Goal: Find contact information: Find contact information

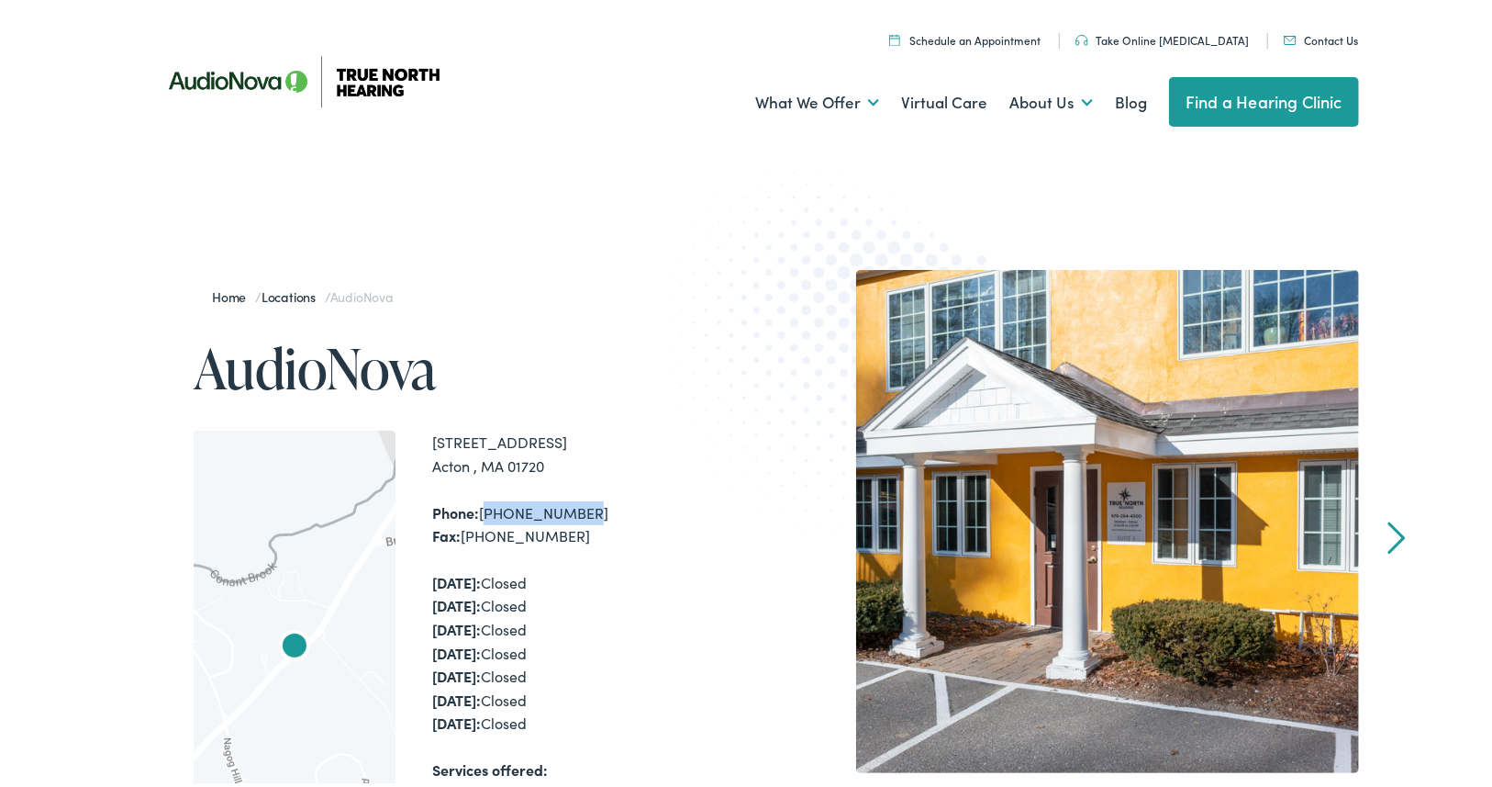
drag, startPoint x: 586, startPoint y: 512, endPoint x: 475, endPoint y: 512, distance: 110.1
click at [475, 512] on div "Phone: [PHONE_NUMBER] Fax: [PHONE_NUMBER]" at bounding box center [592, 520] width 321 height 47
copy div "[PHONE_NUMBER]"
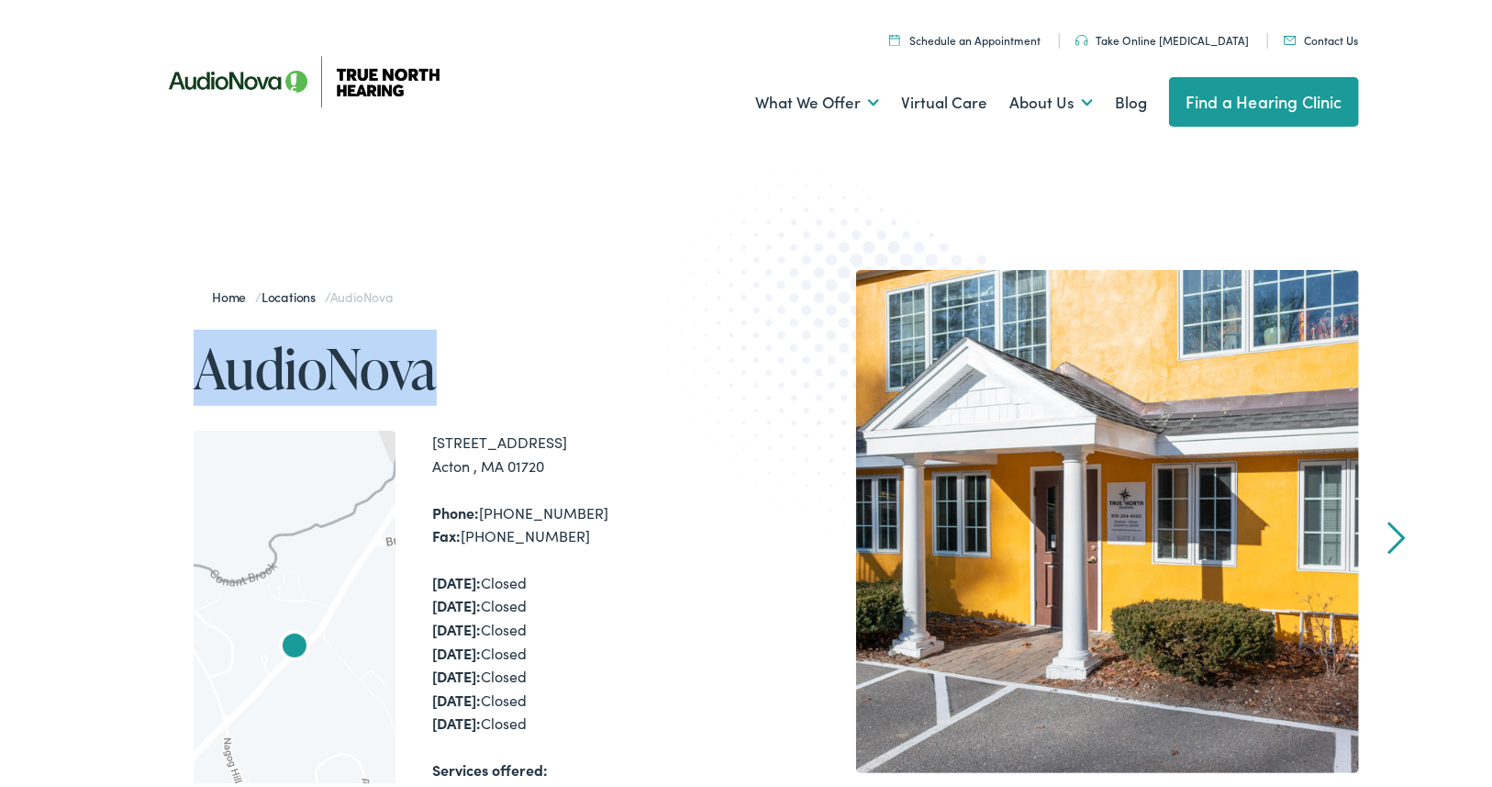
drag, startPoint x: 147, startPoint y: 378, endPoint x: 441, endPoint y: 373, distance: 293.8
click at [441, 373] on div "Home / Locations / AudioNova AudioNova ← Move left → Move right ↑ Move up ↓ Mov…" at bounding box center [451, 674] width 606 height 816
copy h1 "AudioNova"
drag, startPoint x: 565, startPoint y: 464, endPoint x: 420, endPoint y: 445, distance: 146.3
click at [420, 445] on div "← Move left → Move right ↑ Move up ↓ Move down + Zoom in - Zoom out Home Jump l…" at bounding box center [474, 666] width 560 height 479
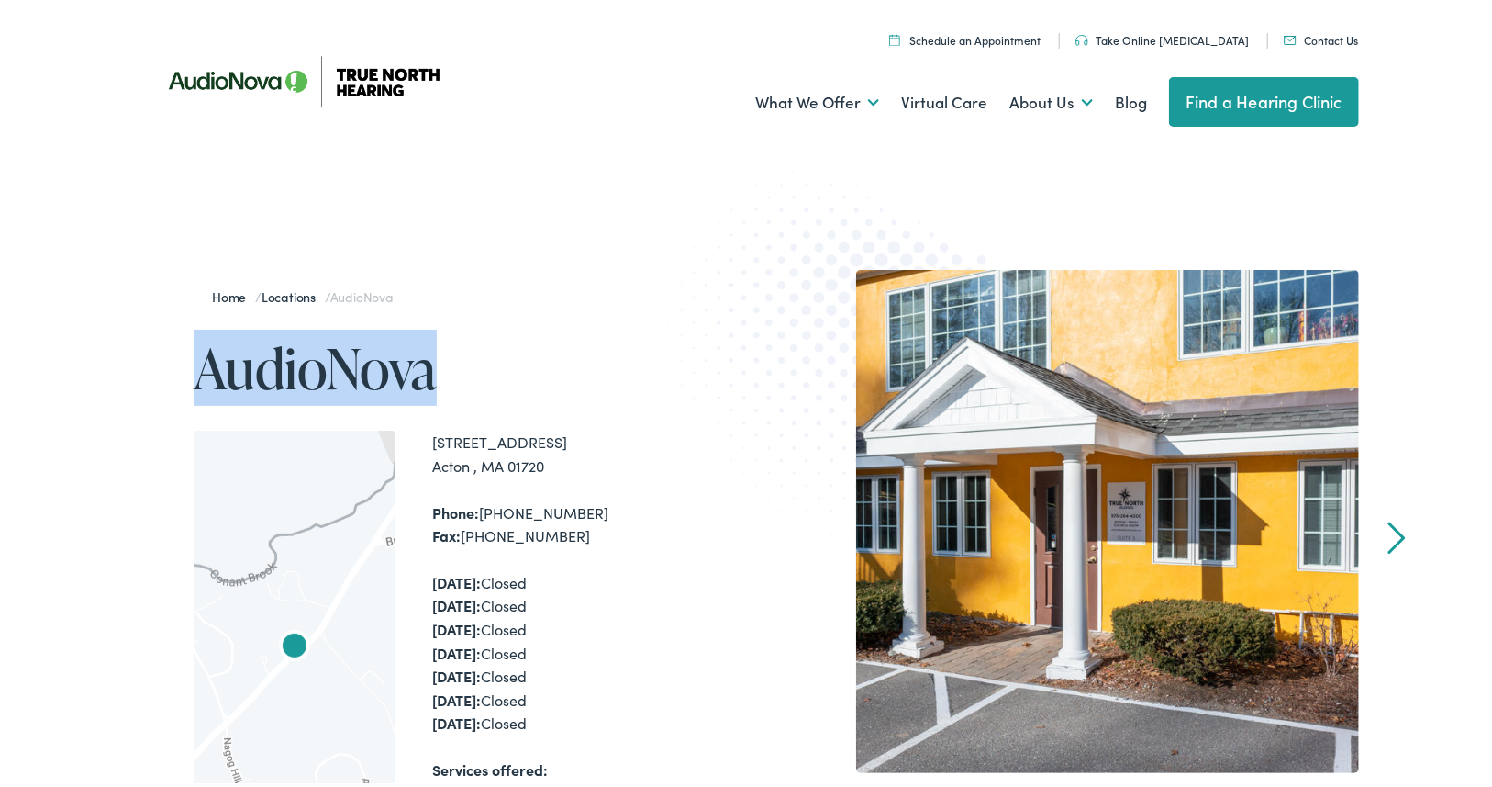
copy div "[STREET_ADDRESS]"
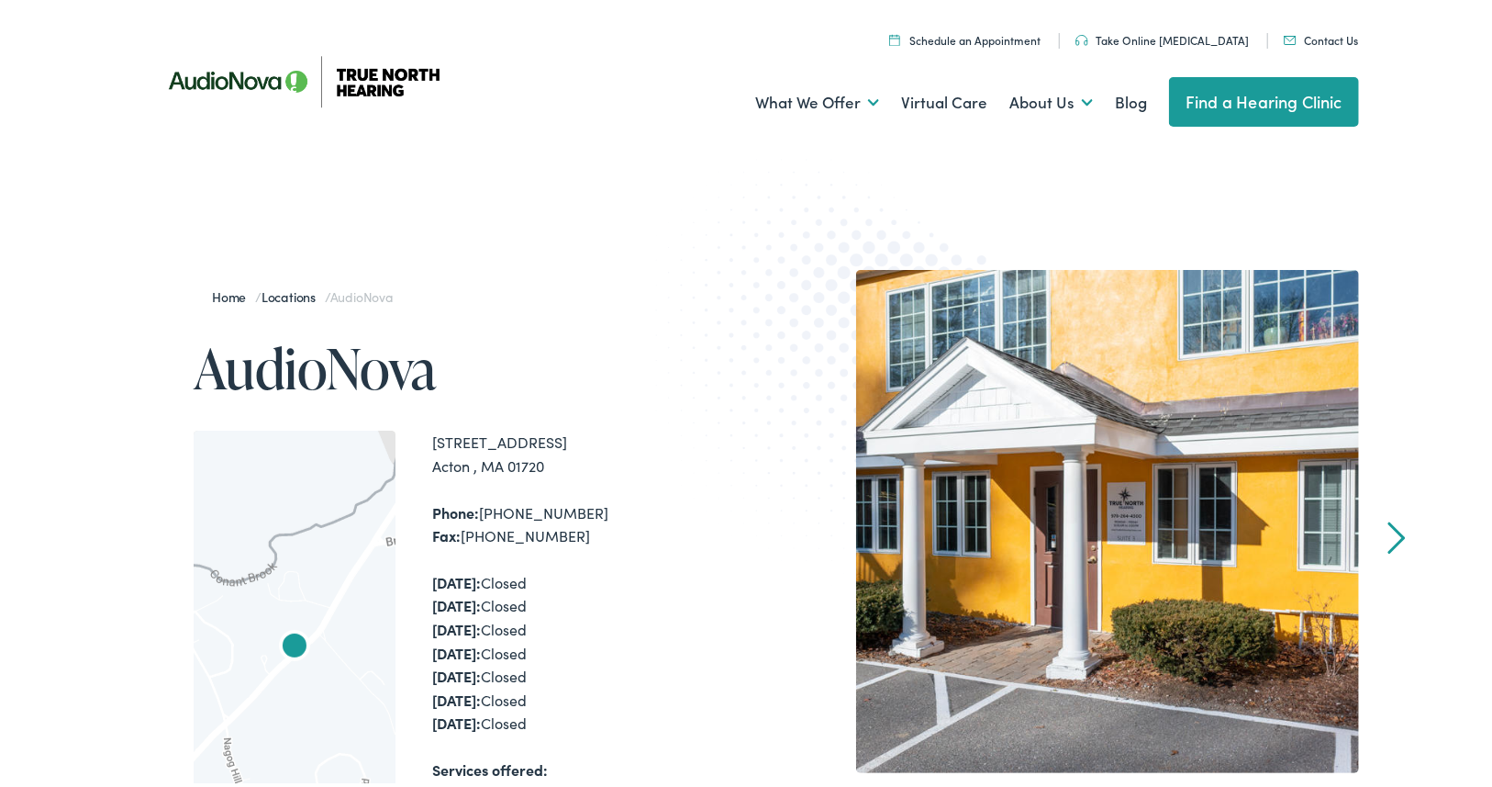
click at [633, 488] on div "[STREET_ADDRESS] Phone: [PHONE_NUMBER] Fax: [PHONE_NUMBER] [DATE]: Closed [DATE…" at bounding box center [592, 666] width 321 height 479
drag, startPoint x: 587, startPoint y: 519, endPoint x: 475, endPoint y: 510, distance: 113.2
click at [475, 510] on div "Phone: [PHONE_NUMBER] Fax: [PHONE_NUMBER]" at bounding box center [592, 520] width 321 height 47
copy div "[PHONE_NUMBER]"
